Goal: Information Seeking & Learning: Check status

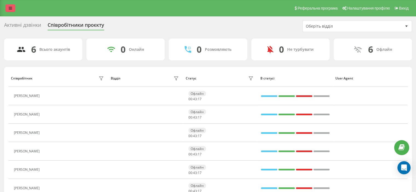
click at [9, 8] on icon at bounding box center [10, 8] width 3 height 4
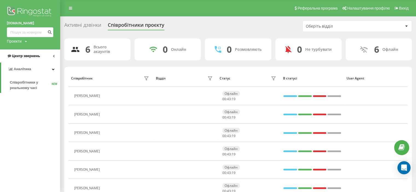
click at [22, 55] on span "Центр звернень" at bounding box center [26, 56] width 28 height 4
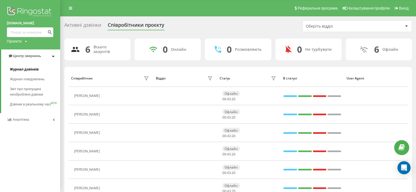
click at [30, 71] on span "Журнал дзвінків" at bounding box center [24, 69] width 29 height 5
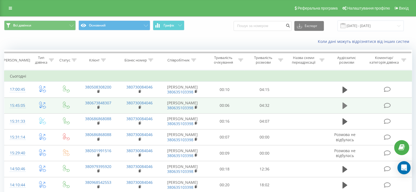
click at [345, 107] on icon at bounding box center [344, 106] width 5 height 7
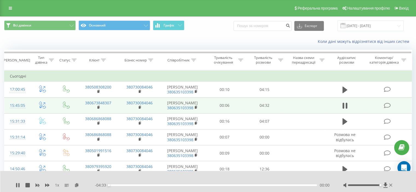
drag, startPoint x: 363, startPoint y: 185, endPoint x: 382, endPoint y: 185, distance: 18.6
click at [382, 185] on div at bounding box center [368, 185] width 50 height 5
click at [17, 186] on icon at bounding box center [18, 185] width 4 height 4
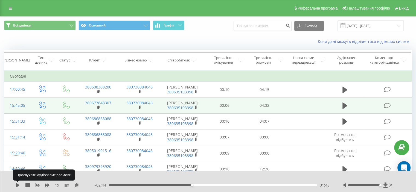
click at [17, 186] on icon at bounding box center [17, 185] width 3 height 4
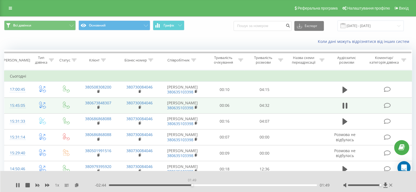
drag, startPoint x: 197, startPoint y: 185, endPoint x: 190, endPoint y: 186, distance: 7.2
click at [190, 186] on div "01:49" at bounding box center [213, 186] width 208 height 2
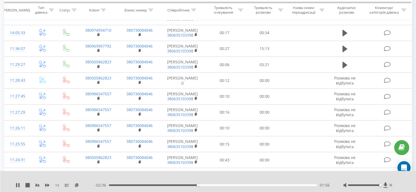
click at [195, 185] on div "01:56" at bounding box center [213, 186] width 208 height 2
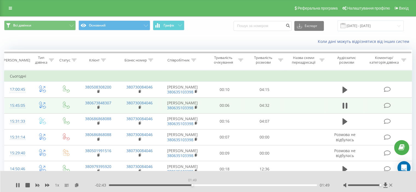
drag, startPoint x: 199, startPoint y: 185, endPoint x: 192, endPoint y: 185, distance: 7.4
click at [192, 185] on div "01:49" at bounding box center [192, 185] width 2 height 2
click at [16, 185] on icon at bounding box center [16, 185] width 1 height 4
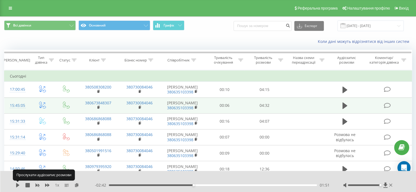
click at [16, 185] on icon at bounding box center [17, 185] width 3 height 4
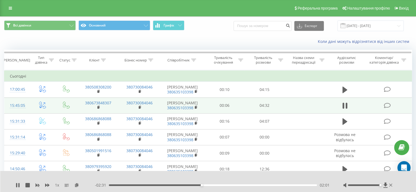
click at [306, 177] on div at bounding box center [204, 178] width 302 height 6
